Goal: Manage account settings

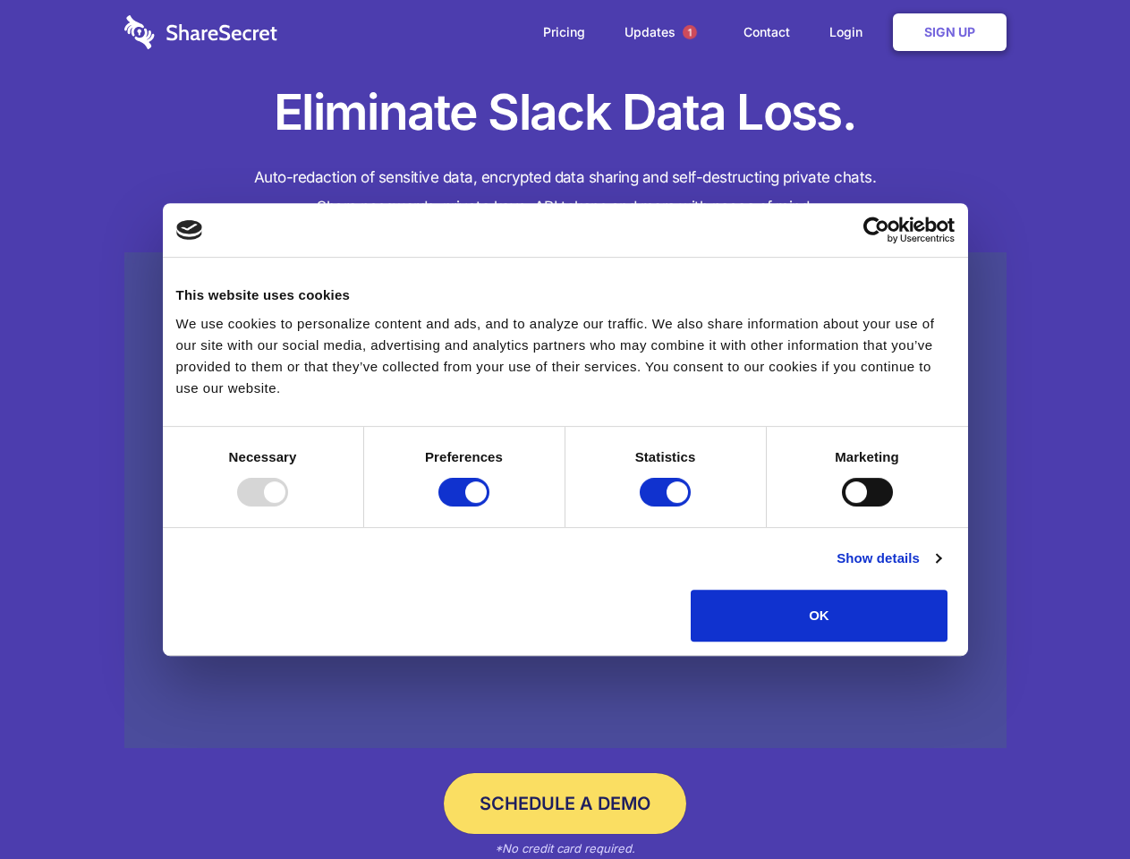
click at [288, 507] on div at bounding box center [262, 492] width 51 height 29
click at [490, 507] on input "Preferences" at bounding box center [464, 492] width 51 height 29
checkbox input "false"
click at [668, 507] on input "Statistics" at bounding box center [665, 492] width 51 height 29
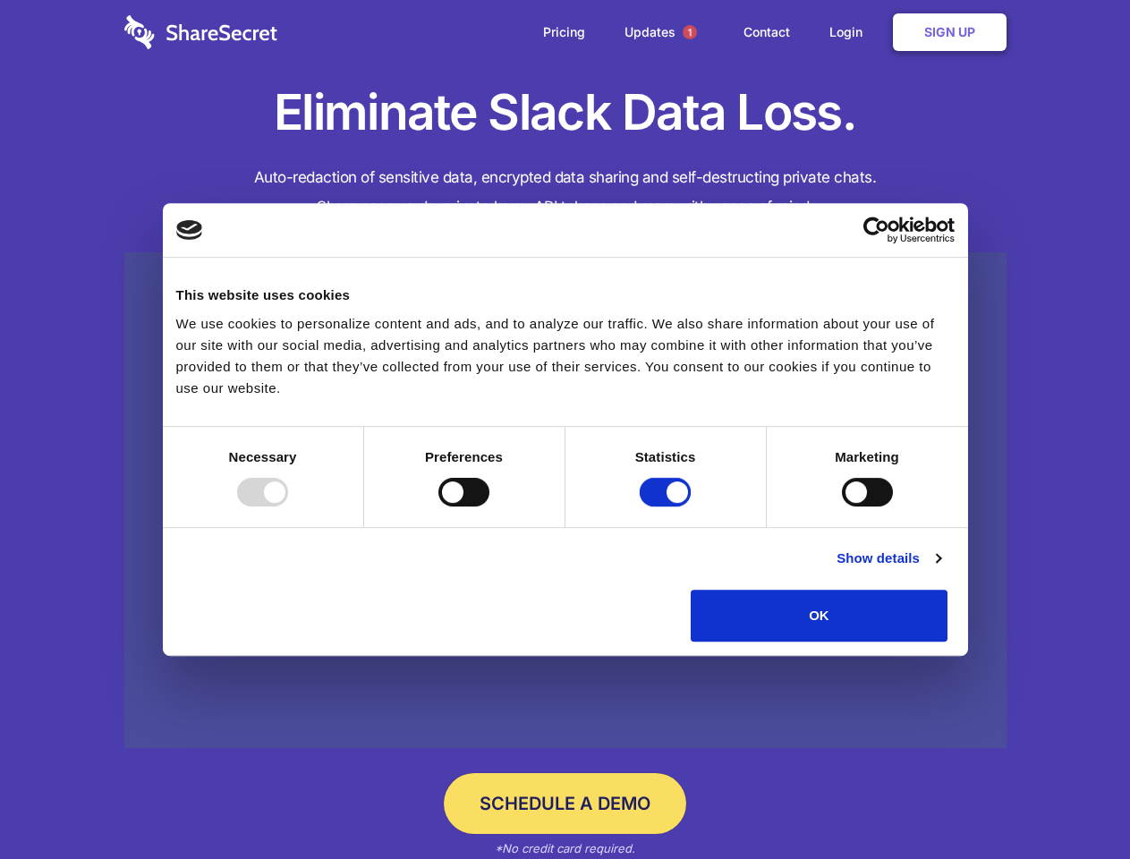
checkbox input "false"
click at [842, 507] on input "Marketing" at bounding box center [867, 492] width 51 height 29
checkbox input "true"
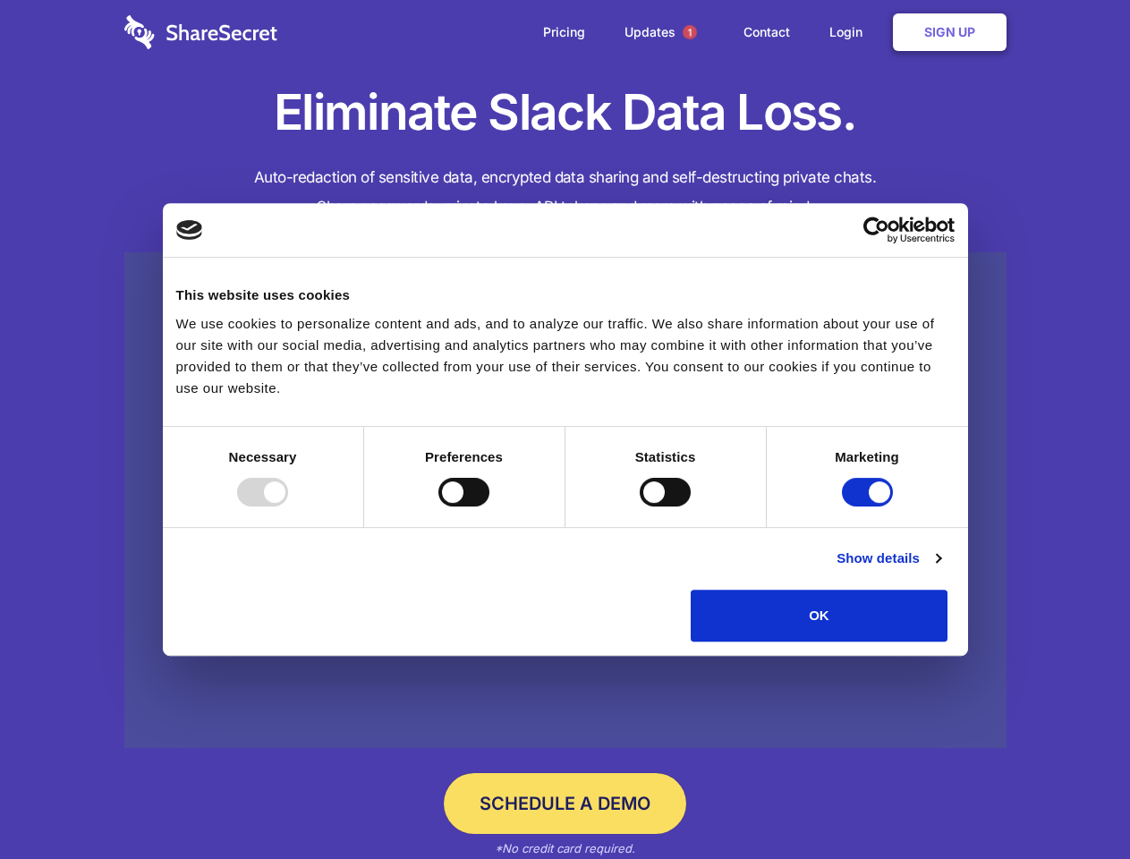
click at [941, 569] on link "Show details" at bounding box center [889, 558] width 104 height 21
